Goal: Task Accomplishment & Management: Use online tool/utility

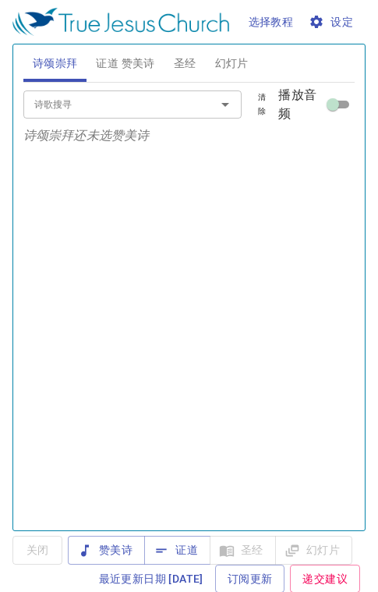
click at [122, 64] on span "证道 赞美诗" at bounding box center [125, 64] width 59 height 20
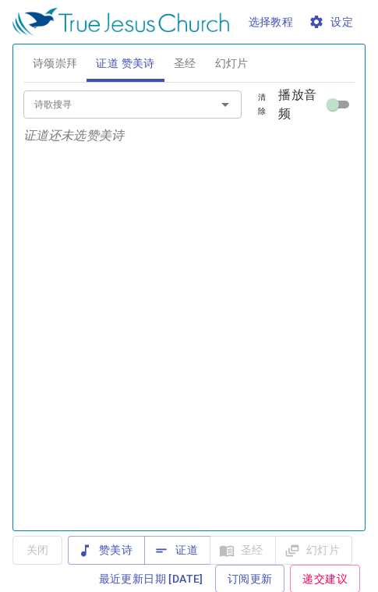
click at [181, 549] on span "证道" at bounding box center [177, 551] width 41 height 20
click at [244, 67] on span "幻灯片" at bounding box center [232, 64] width 34 height 20
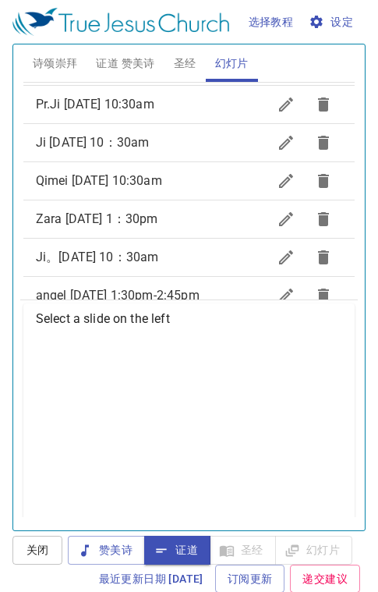
scroll to position [682, 0]
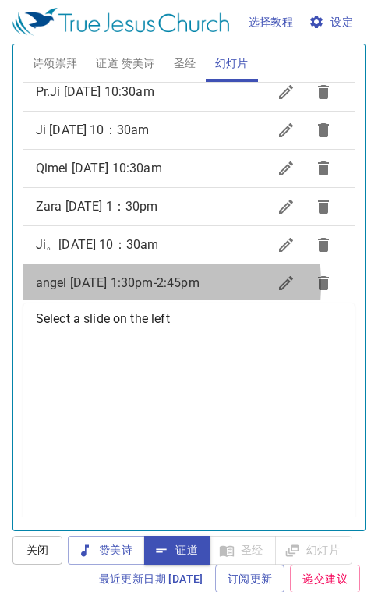
click at [112, 275] on span "[PERSON_NAME] [DATE] 1:30pm-2:45pm" at bounding box center [118, 282] width 164 height 15
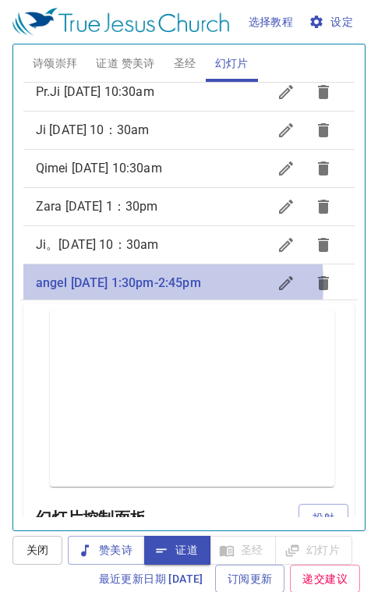
click at [112, 275] on span "angel [DATE] 1:30pm-2:45pm" at bounding box center [118, 282] width 165 height 15
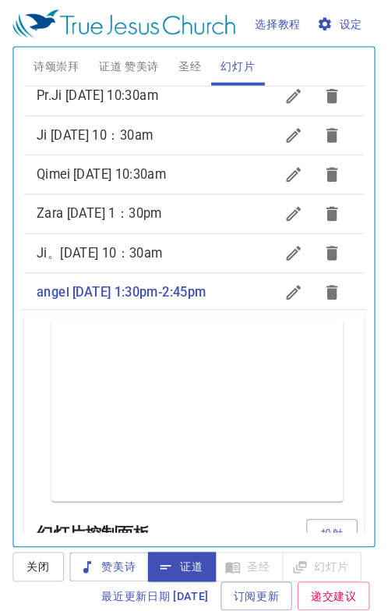
scroll to position [217, 0]
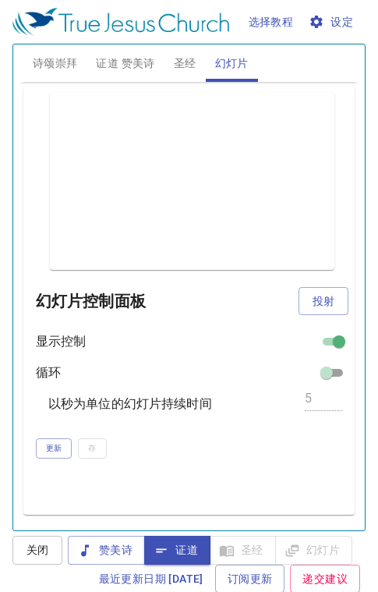
click at [311, 302] on span "投射" at bounding box center [323, 302] width 25 height 20
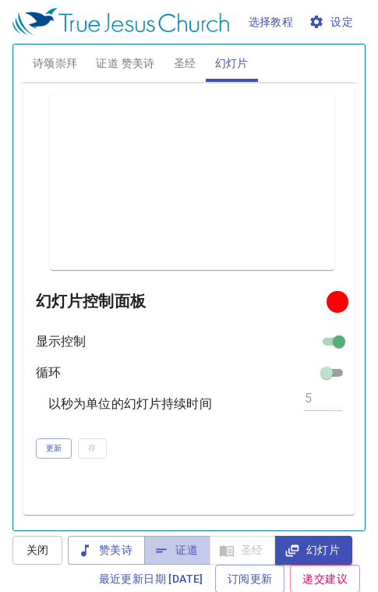
click at [180, 548] on span "证道" at bounding box center [177, 551] width 41 height 20
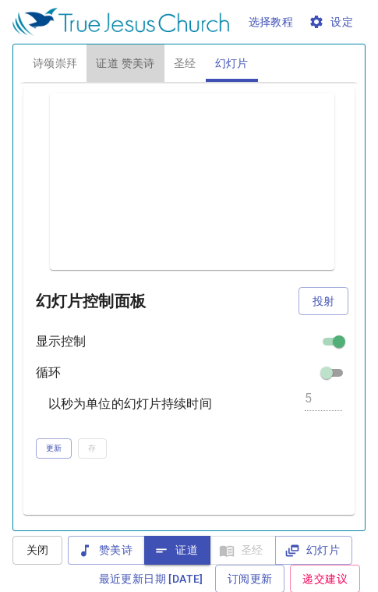
click at [141, 62] on span "证道 赞美诗" at bounding box center [125, 64] width 59 height 20
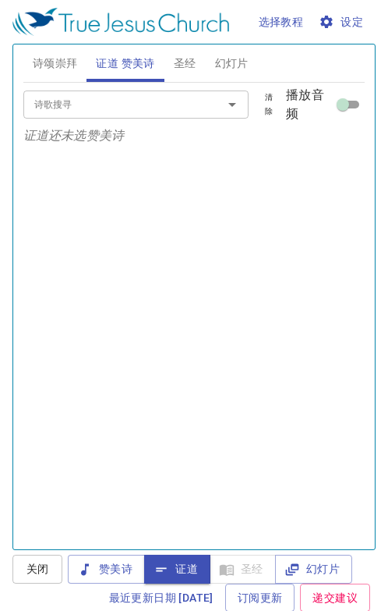
click at [45, 566] on span "关闭" at bounding box center [37, 569] width 25 height 20
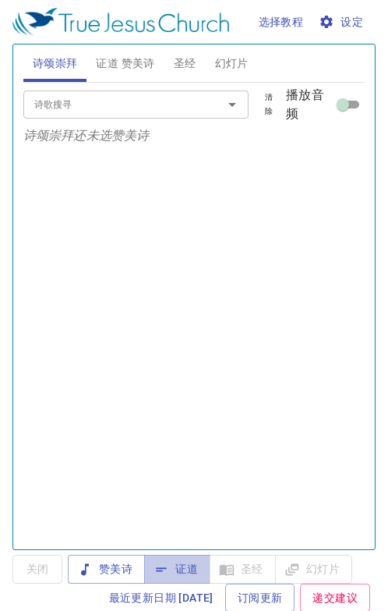
click at [188, 564] on span "证道" at bounding box center [177, 569] width 41 height 20
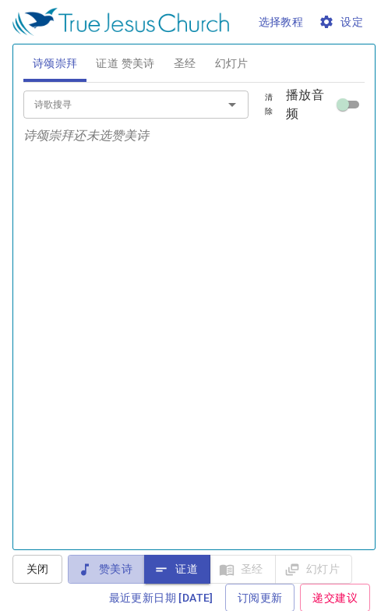
click at [105, 559] on span "赞美诗" at bounding box center [106, 569] width 52 height 20
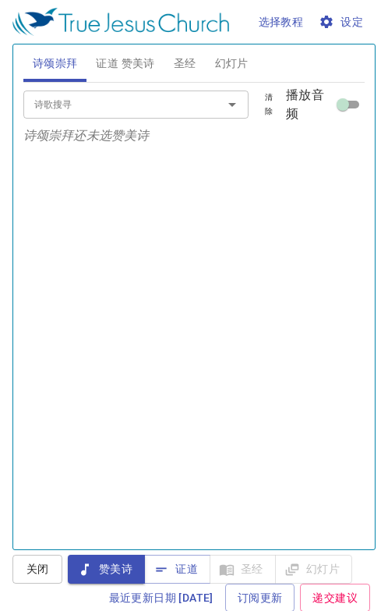
click at [62, 110] on input "诗歌搜寻" at bounding box center [113, 104] width 171 height 18
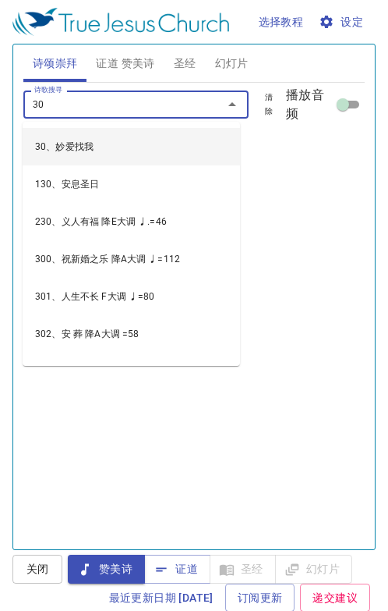
type input "305"
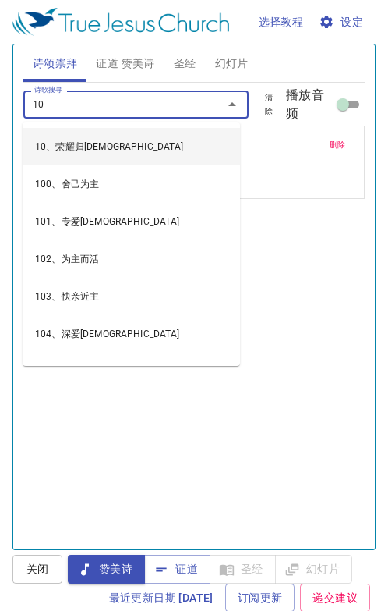
type input "100"
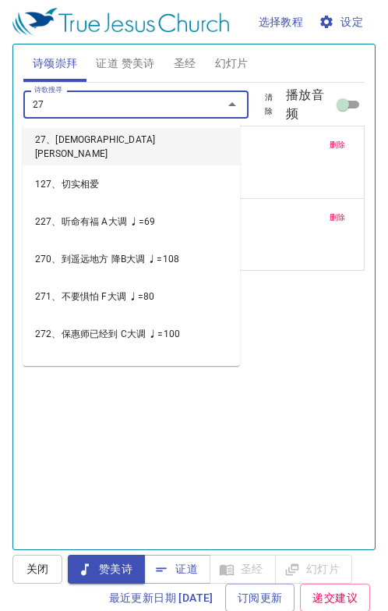
type input "275"
type input "276"
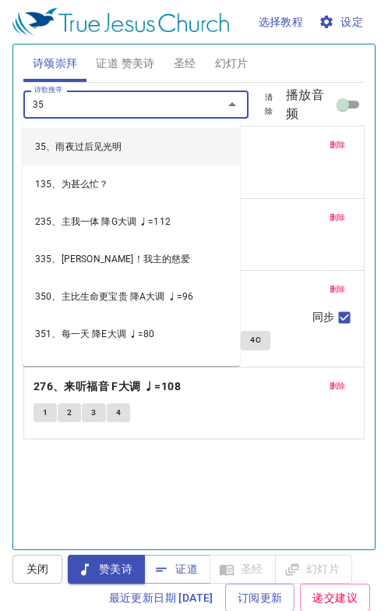
type input "352"
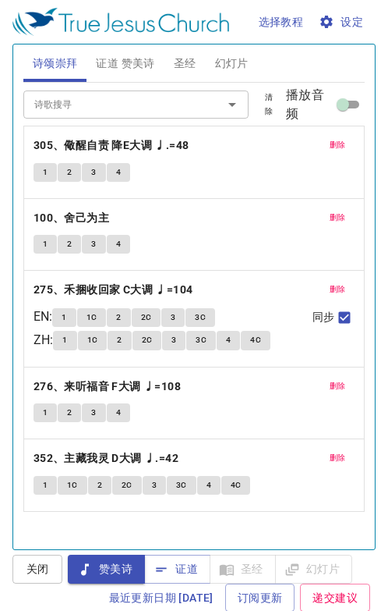
click at [96, 140] on b "305、儆醒自责 降E大调 ♩.=48" at bounding box center [112, 146] width 156 height 20
click at [144, 59] on span "证道 赞美诗" at bounding box center [125, 64] width 59 height 20
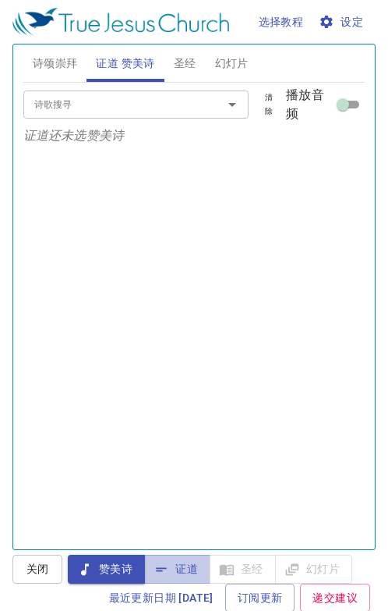
click at [198, 575] on span "证道" at bounding box center [177, 569] width 41 height 20
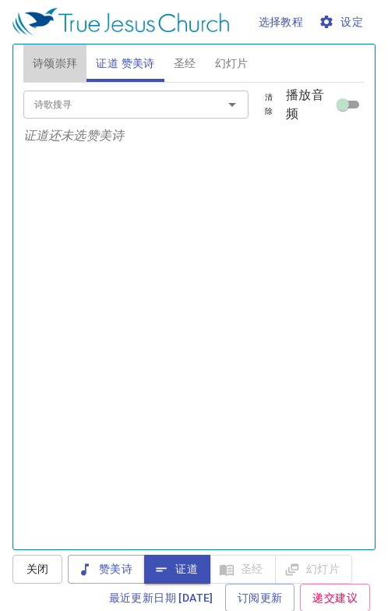
click at [57, 54] on span "诗颂崇拜" at bounding box center [55, 64] width 45 height 20
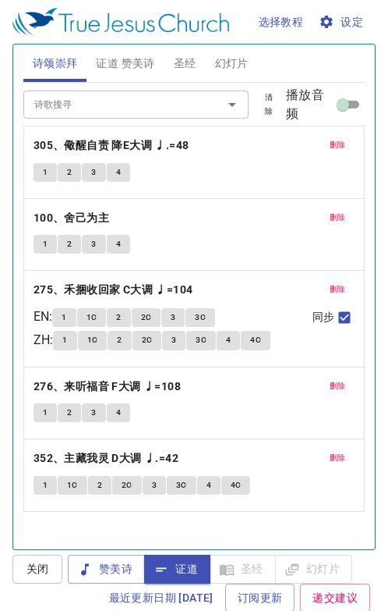
click at [112, 572] on span "赞美诗" at bounding box center [106, 569] width 52 height 20
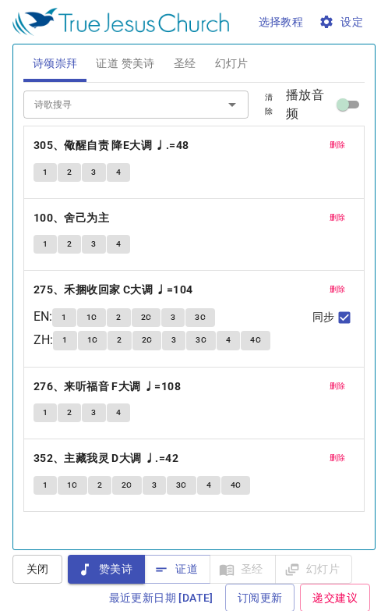
click at [46, 175] on span "1" at bounding box center [45, 172] width 5 height 14
click at [70, 176] on span "2" at bounding box center [69, 172] width 5 height 14
click at [88, 167] on button "3" at bounding box center [93, 172] width 23 height 19
click at [193, 574] on span "证道" at bounding box center [177, 569] width 41 height 20
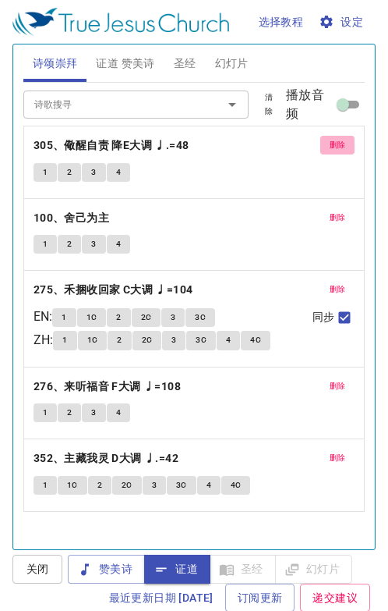
click at [330, 151] on span "删除" at bounding box center [338, 145] width 16 height 14
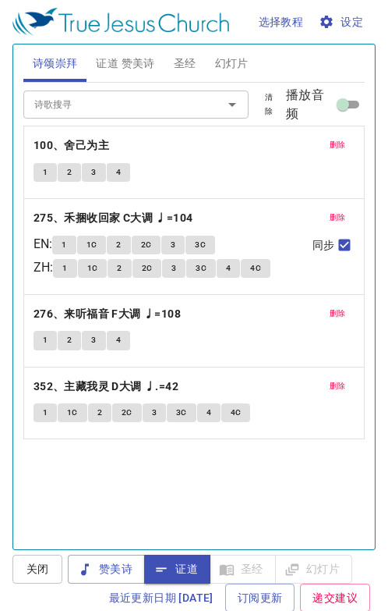
click at [108, 148] on b "100、舍己为主" at bounding box center [72, 146] width 76 height 20
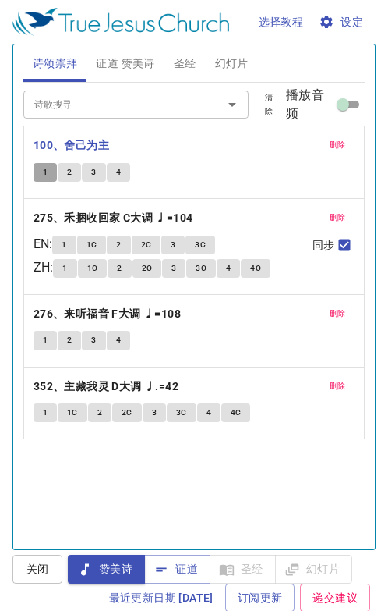
click at [43, 172] on span "1" at bounding box center [45, 172] width 5 height 14
click at [62, 170] on button "2" at bounding box center [69, 172] width 23 height 19
click at [118, 179] on span "4" at bounding box center [118, 172] width 5 height 14
click at [330, 141] on span "删除" at bounding box center [338, 145] width 16 height 14
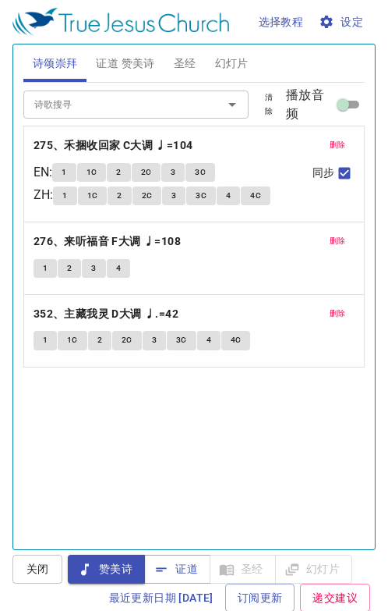
click at [67, 196] on span "1" at bounding box center [64, 196] width 5 height 14
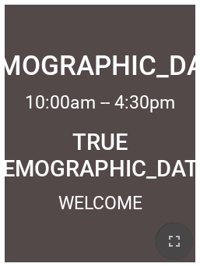
click at [170, 243] on icon "button" at bounding box center [174, 241] width 19 height 19
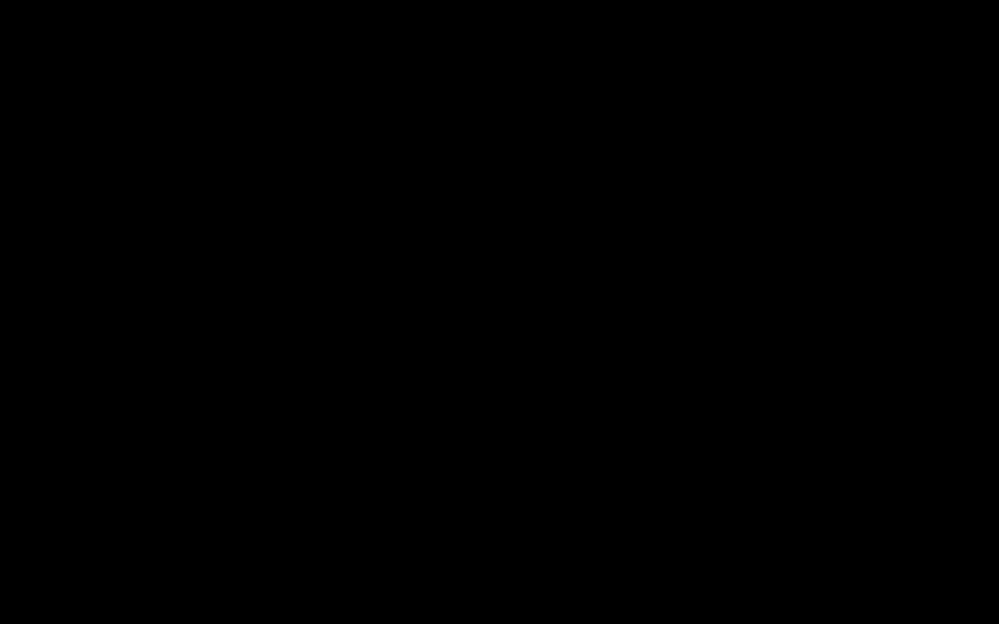
click at [232, 2] on div at bounding box center [499, 312] width 999 height 624
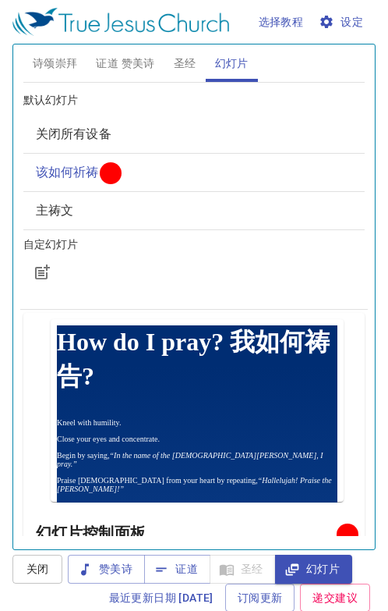
scroll to position [728, 0]
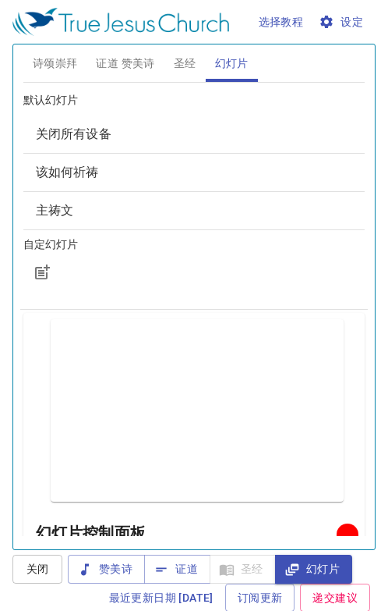
scroll to position [728, 0]
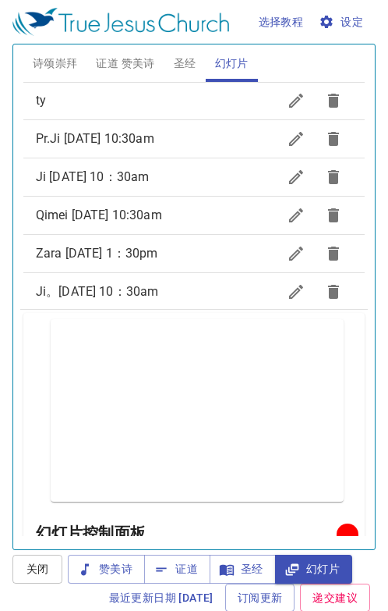
scroll to position [728, 0]
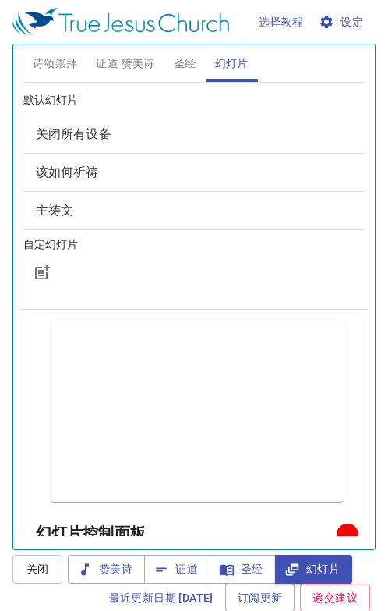
scroll to position [728, 0]
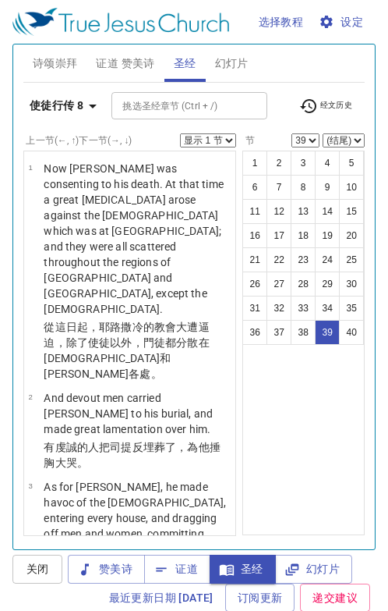
select select "39"
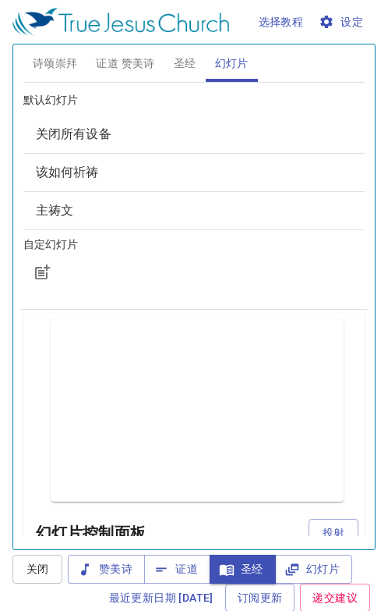
click at [321, 525] on span "投射" at bounding box center [333, 533] width 25 height 20
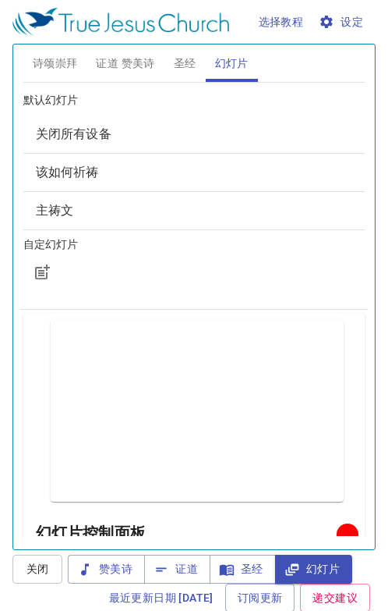
scroll to position [728, 0]
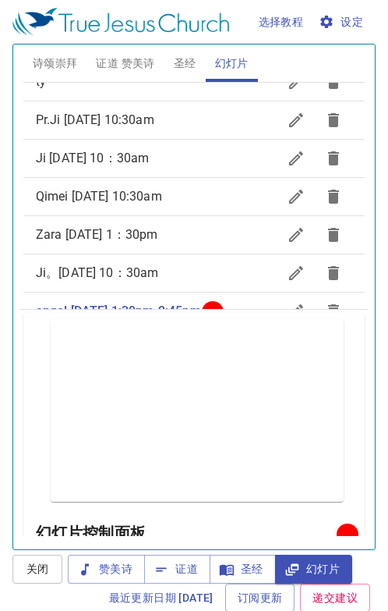
click at [307, 524] on h6 "幻灯片控制面板" at bounding box center [189, 532] width 307 height 25
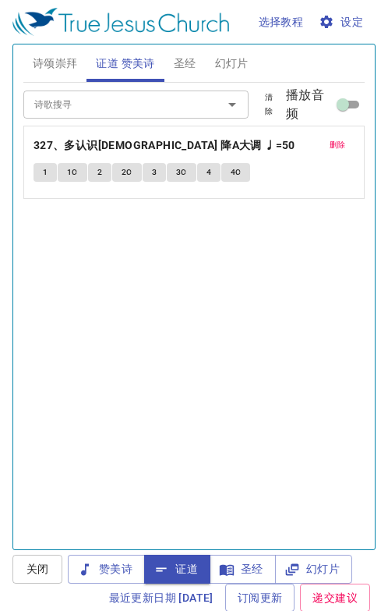
scroll to position [728, 0]
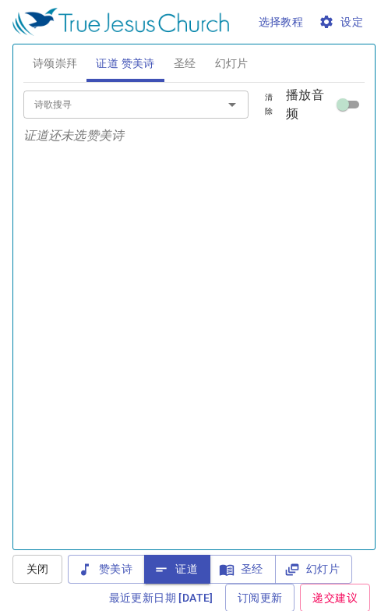
scroll to position [728, 0]
